Goal: Task Accomplishment & Management: Use online tool/utility

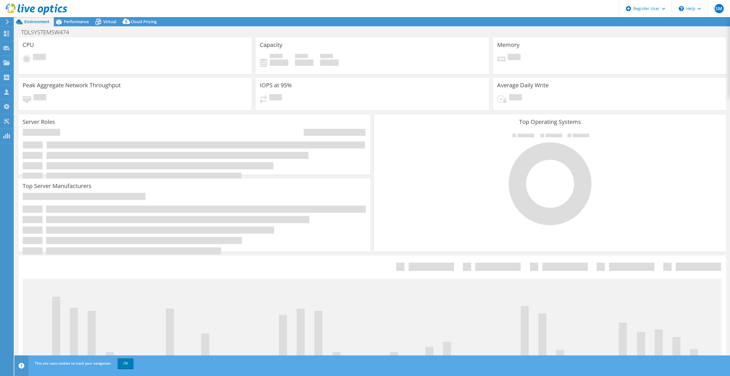
select select "EULondon"
select select "USD"
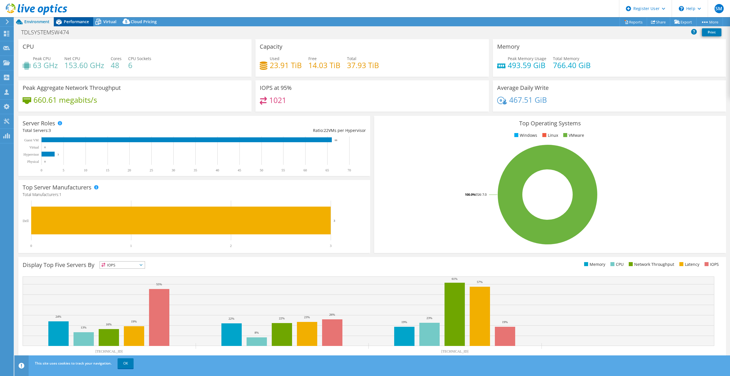
click at [75, 21] on span "Performance" at bounding box center [76, 21] width 25 height 5
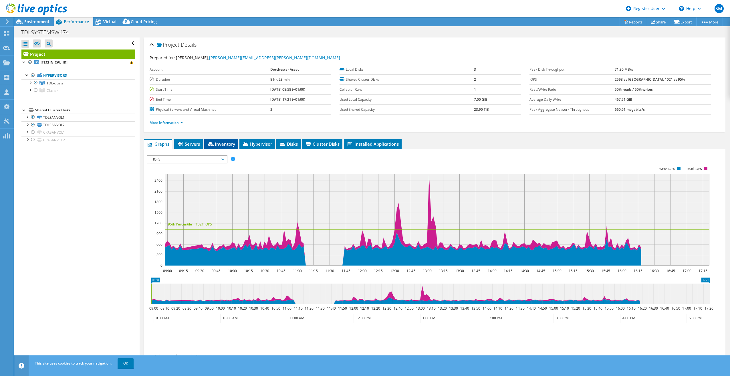
click at [226, 144] on span "Inventory" at bounding box center [221, 144] width 28 height 6
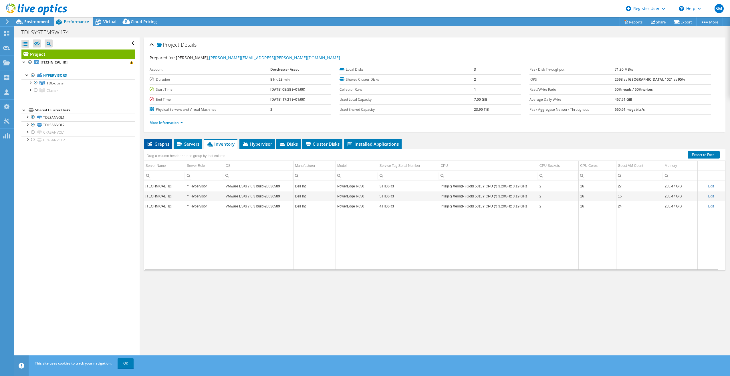
click at [163, 145] on span "Graphs" at bounding box center [158, 144] width 23 height 6
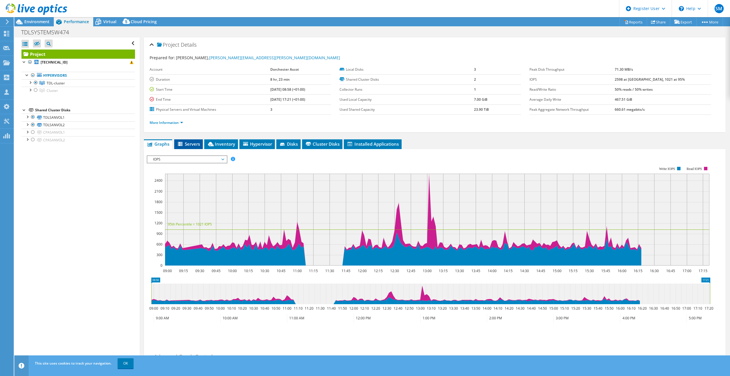
click at [182, 145] on icon at bounding box center [180, 144] width 5 height 4
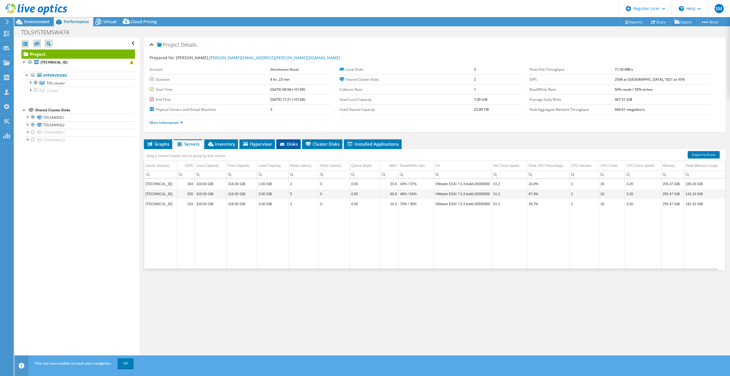
click at [291, 145] on span "Disks" at bounding box center [288, 144] width 19 height 6
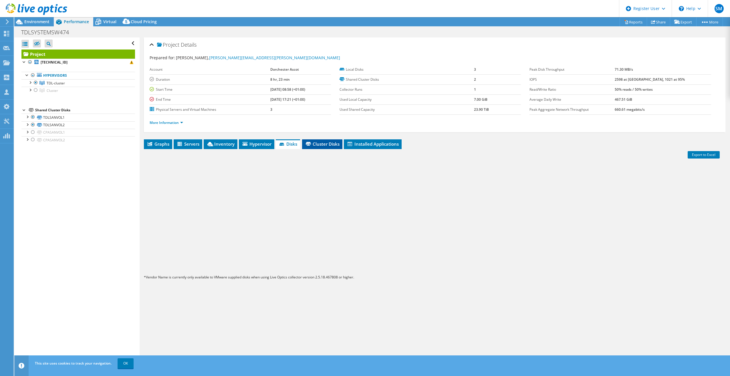
click at [327, 145] on span "Cluster Disks" at bounding box center [322, 144] width 35 height 6
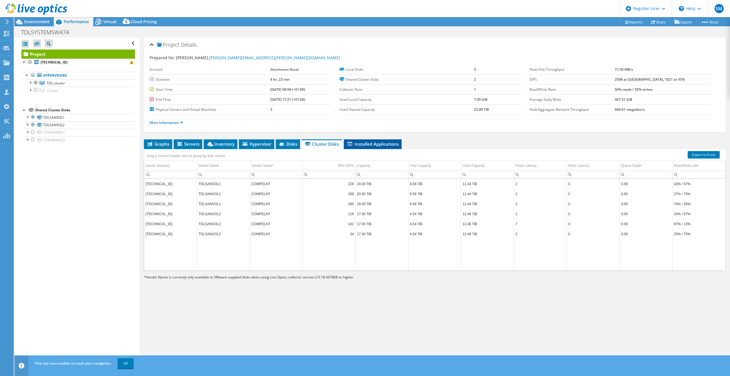
click at [378, 145] on span "Installed Applications" at bounding box center [373, 144] width 52 height 6
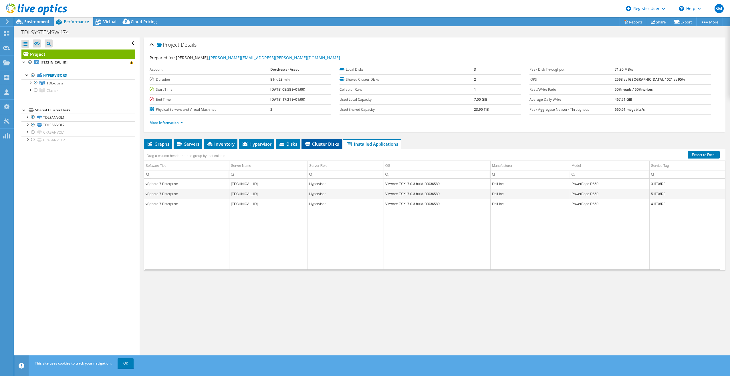
click at [324, 144] on span "Cluster Disks" at bounding box center [321, 144] width 35 height 6
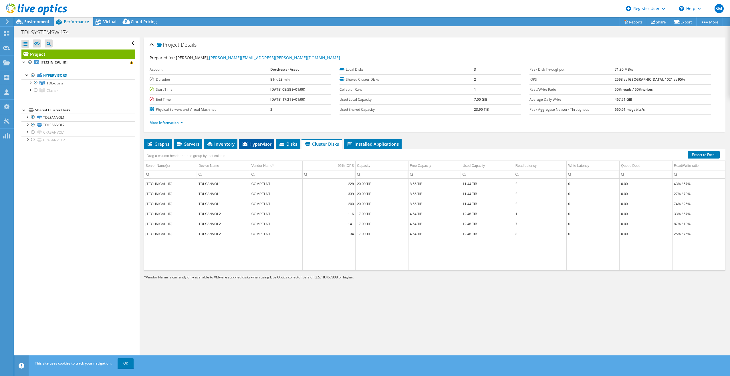
click at [260, 145] on span "Hypervisor" at bounding box center [257, 144] width 30 height 6
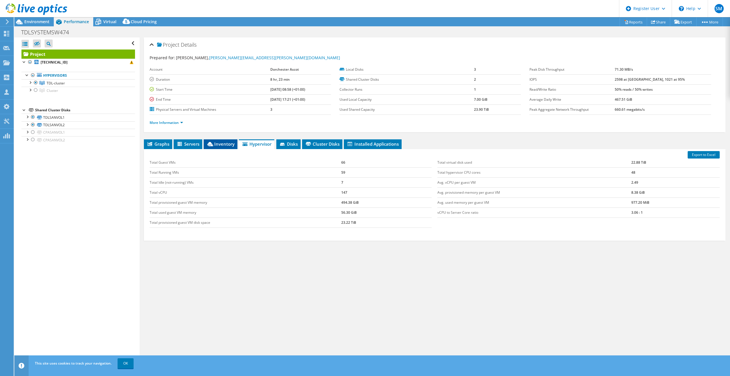
click at [219, 146] on span "Inventory" at bounding box center [221, 144] width 28 height 6
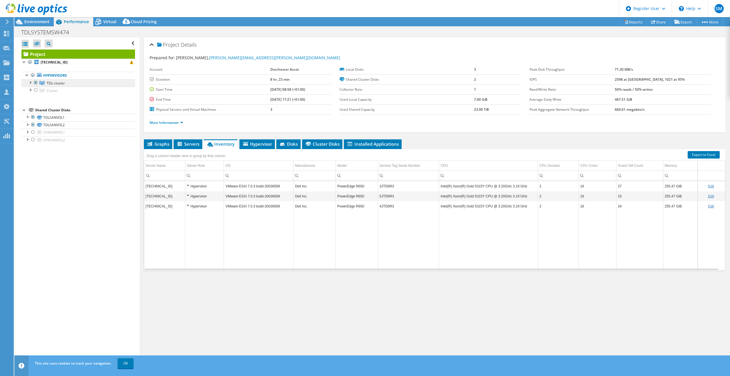
click at [54, 83] on span "TDL-cluster" at bounding box center [56, 83] width 18 height 5
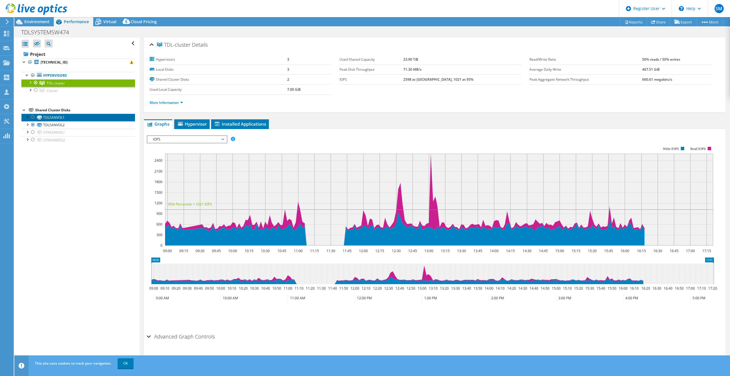
click at [47, 118] on link "TDLSANVOL1" at bounding box center [78, 117] width 114 height 7
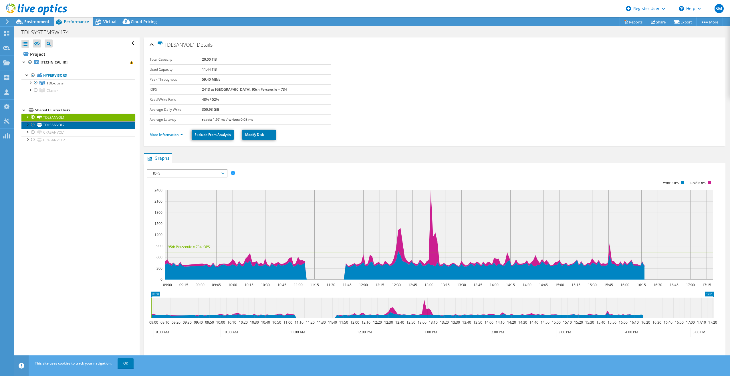
click at [48, 126] on link "TDLSANVOL2" at bounding box center [78, 124] width 114 height 7
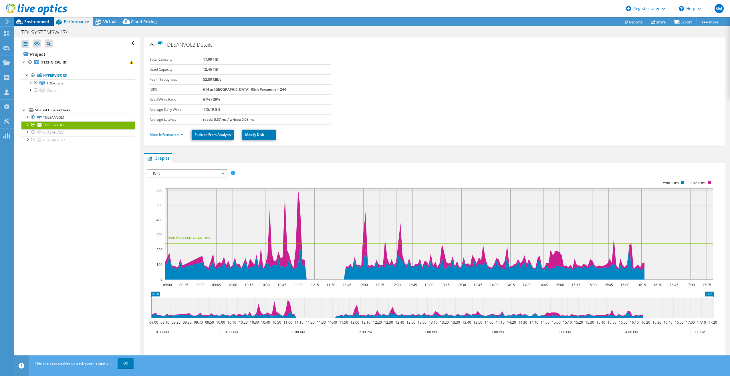
click at [43, 22] on span "Environment" at bounding box center [36, 21] width 25 height 5
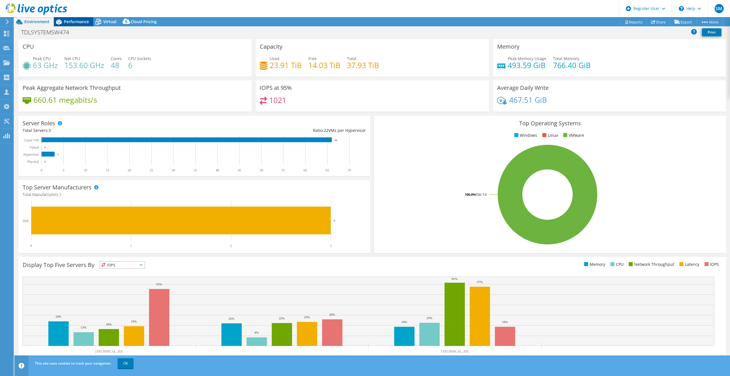
click at [72, 21] on span "Performance" at bounding box center [76, 21] width 25 height 5
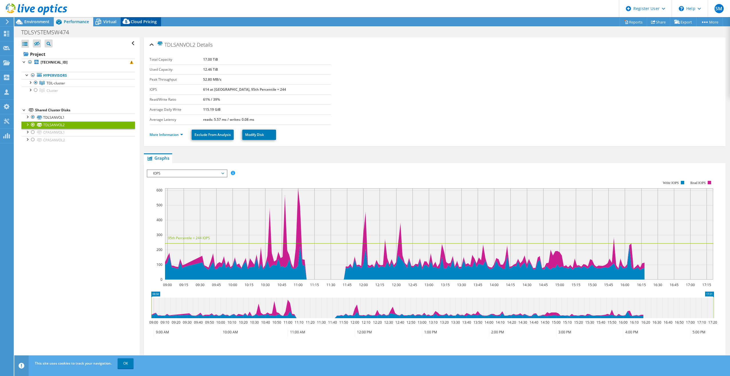
click at [133, 18] on div "Cloud Pricing" at bounding box center [141, 21] width 40 height 9
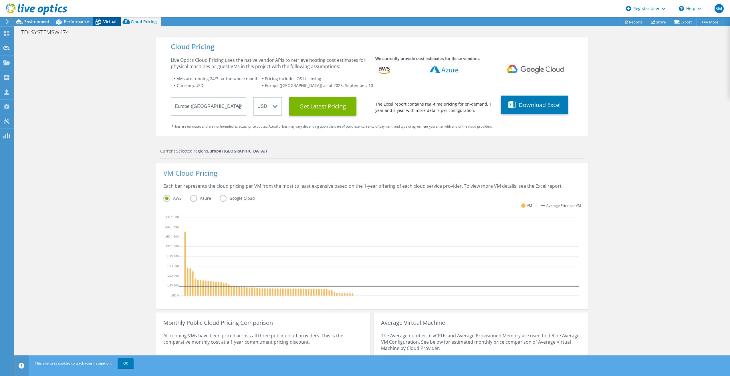
click at [103, 19] on icon at bounding box center [98, 22] width 10 height 10
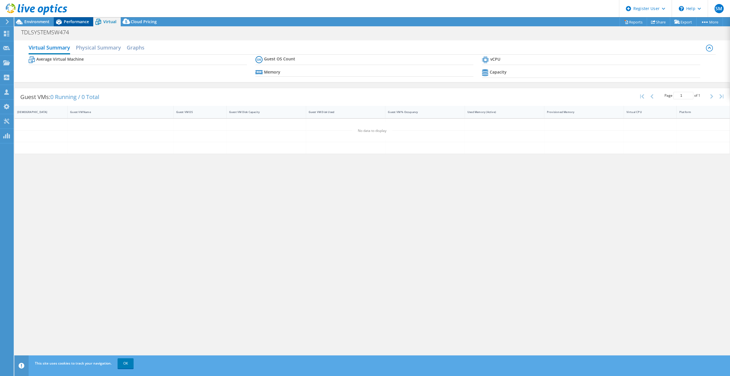
click at [67, 23] on span "Performance" at bounding box center [76, 21] width 25 height 5
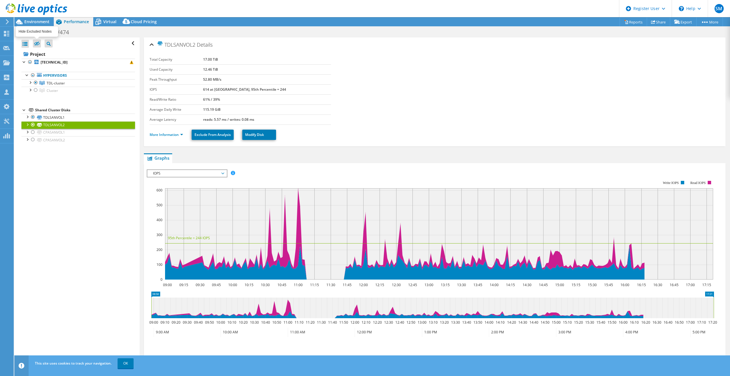
click at [38, 42] on icon at bounding box center [37, 43] width 6 height 4
click at [0, 0] on input "checkbox" at bounding box center [0, 0] width 0 height 0
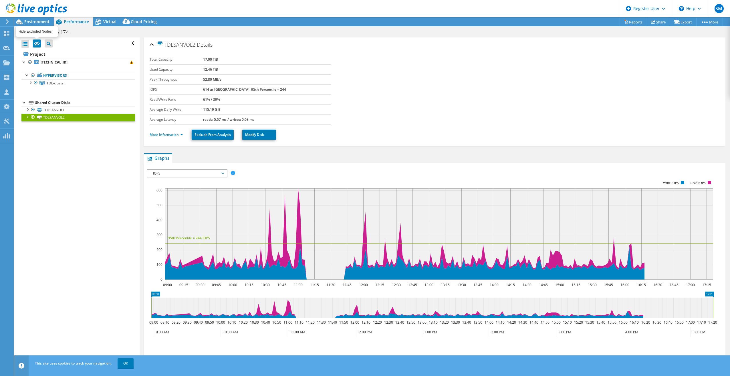
click at [38, 42] on icon at bounding box center [37, 43] width 6 height 4
click at [0, 0] on input "checkbox" at bounding box center [0, 0] width 0 height 0
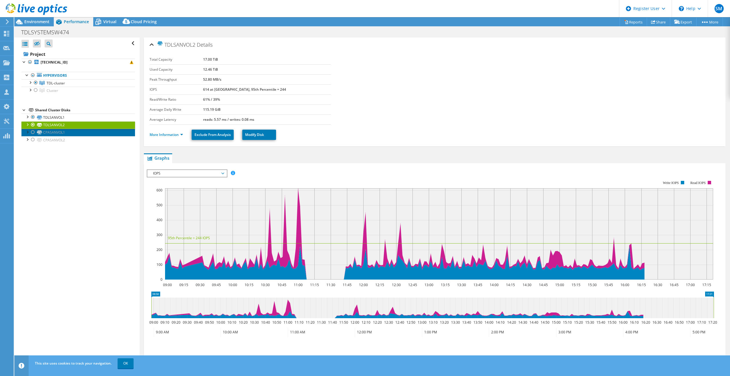
click at [37, 130] on link "CPASANVOL1" at bounding box center [78, 132] width 114 height 7
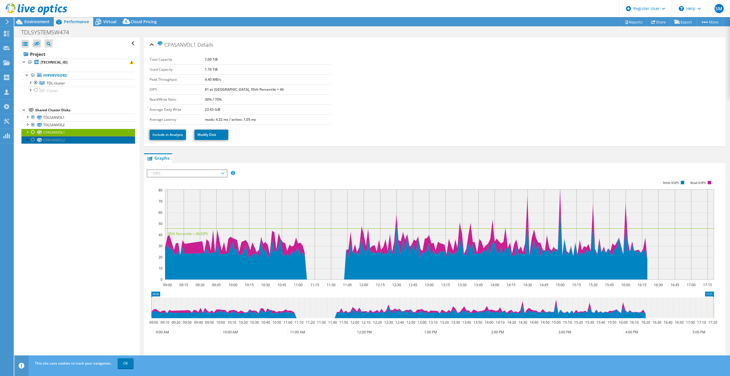
click at [54, 141] on link "CPASANVOL2" at bounding box center [78, 139] width 114 height 7
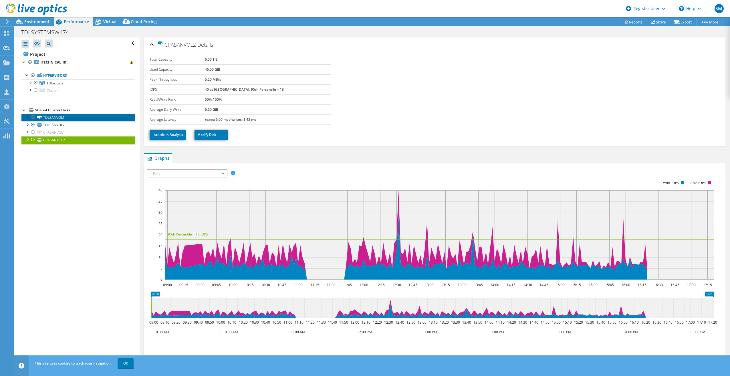
click at [57, 116] on link "TDLSANVOL1" at bounding box center [78, 117] width 114 height 7
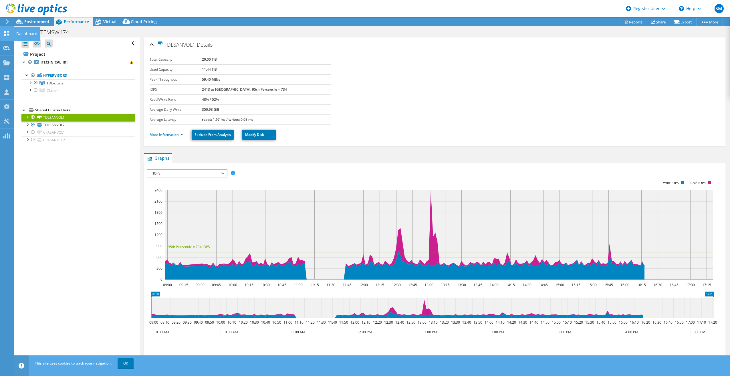
click at [8, 32] on icon at bounding box center [6, 33] width 7 height 5
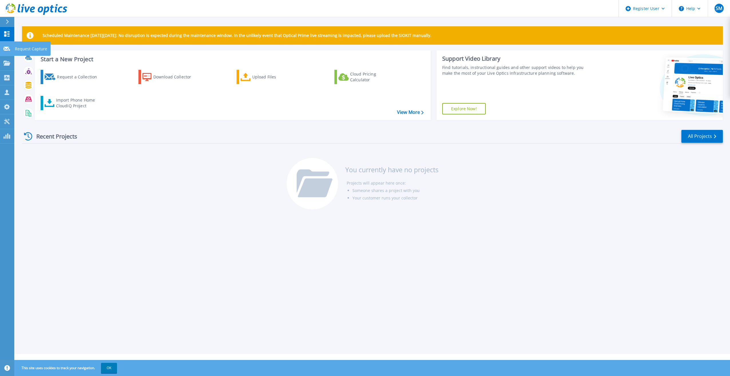
click at [9, 52] on link "Request Capture Request Capture" at bounding box center [7, 48] width 14 height 15
click at [3, 21] on button at bounding box center [7, 22] width 14 height 10
